Goal: Download file/media

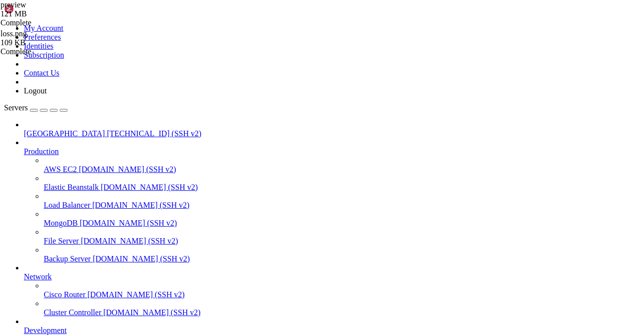
scroll to position [802, 0]
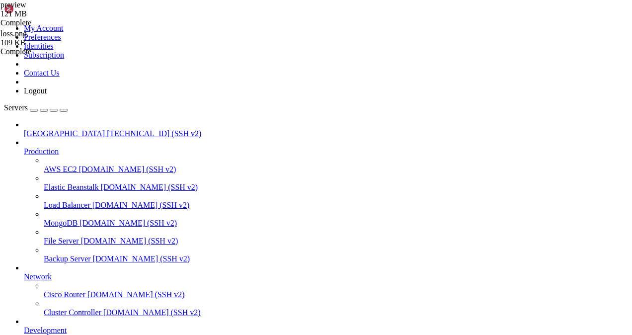
type input "/mnt/blockstorage/vast1/ckpt/preview"
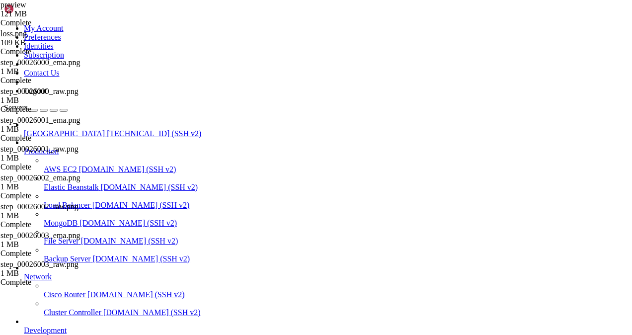
drag, startPoint x: 99, startPoint y: 167, endPoint x: 0, endPoint y: 165, distance: 98.8
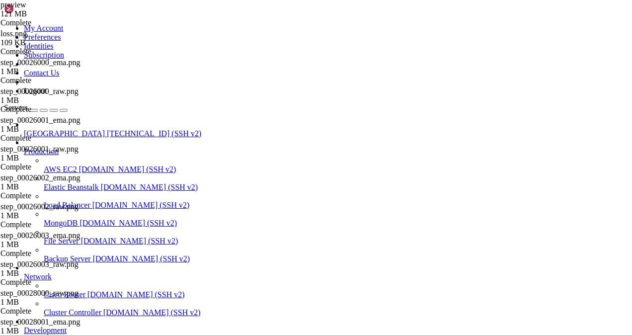
scroll to position [3461, 0]
